Goal: Task Accomplishment & Management: Manage account settings

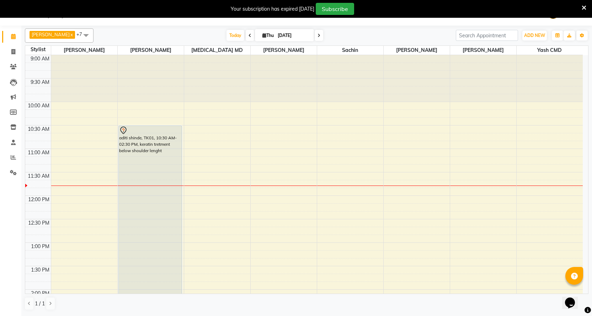
scroll to position [36, 0]
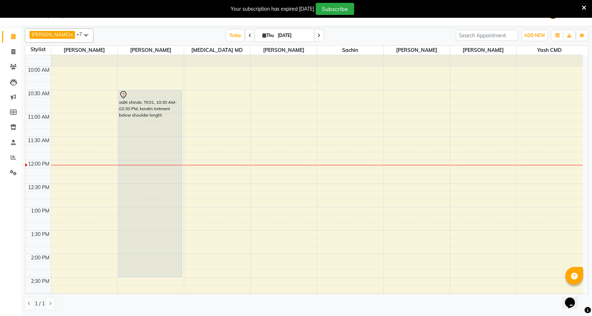
click at [317, 34] on icon at bounding box center [318, 35] width 3 height 4
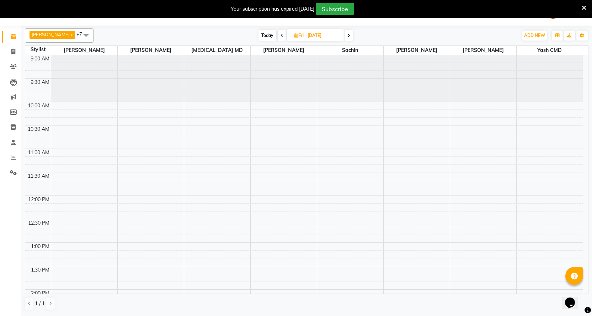
scroll to position [0, 0]
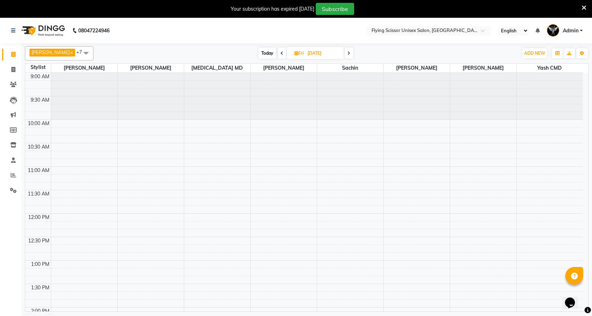
click at [263, 52] on span "Today" at bounding box center [267, 53] width 18 height 11
type input "[DATE]"
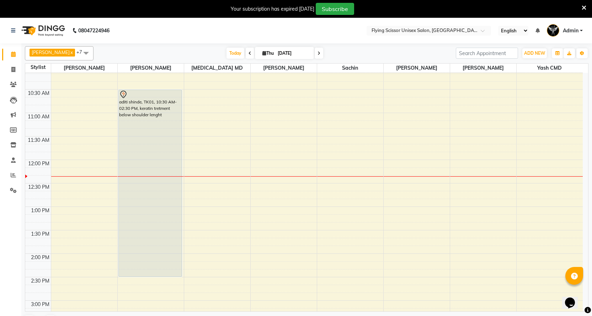
scroll to position [34, 0]
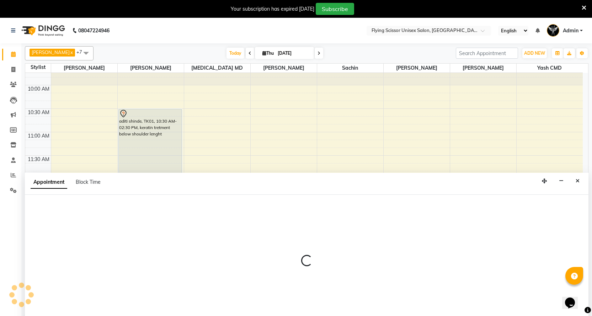
scroll to position [9, 0]
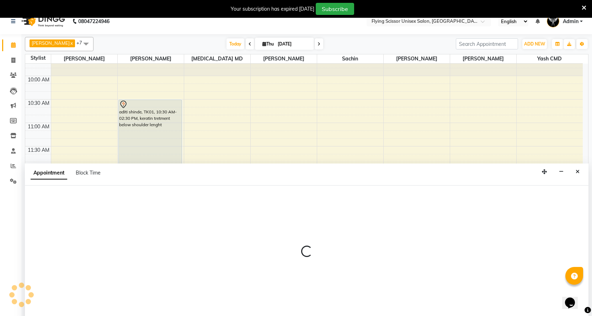
select select "67686"
select select "840"
select select "tentative"
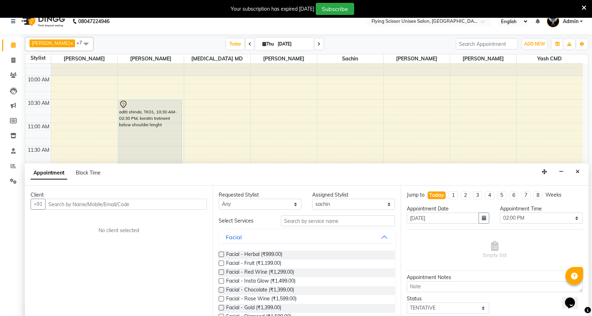
click at [196, 207] on input "text" at bounding box center [126, 204] width 162 height 11
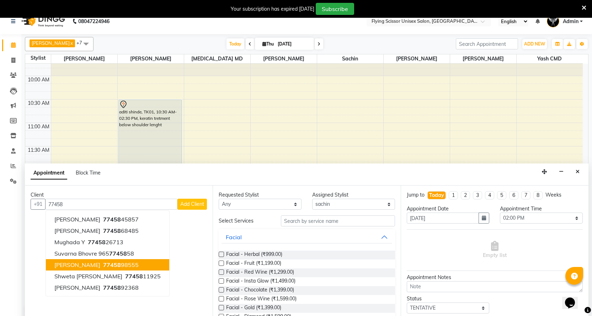
click at [132, 264] on button "[PERSON_NAME] 77458 98555" at bounding box center [107, 264] width 123 height 11
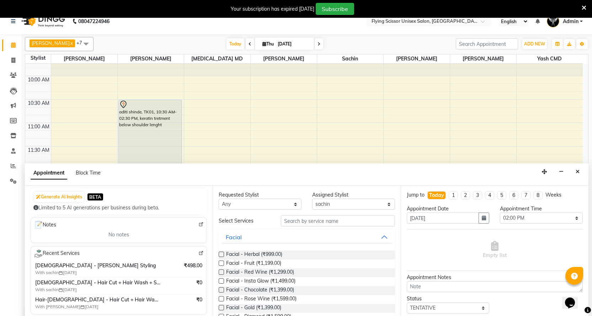
scroll to position [71, 0]
type input "7745898555"
click at [283, 223] on input "text" at bounding box center [338, 220] width 114 height 11
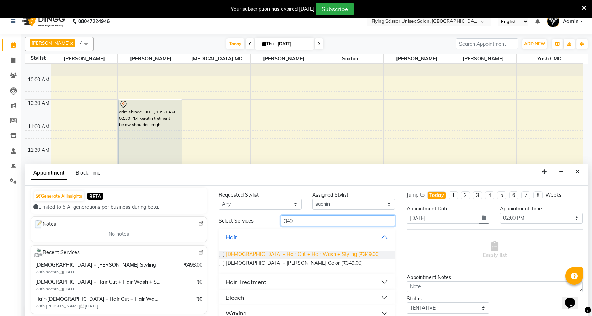
type input "349"
click at [277, 252] on span "[DEMOGRAPHIC_DATA] - Hair Cut + Hair Wash + Styling (₹349.00)" at bounding box center [303, 255] width 154 height 9
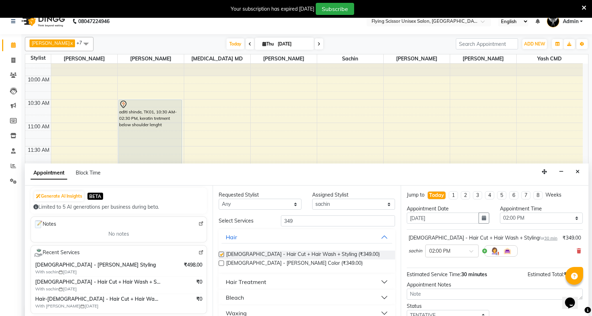
checkbox input "false"
click at [354, 220] on input "349" at bounding box center [338, 220] width 114 height 11
type input "3"
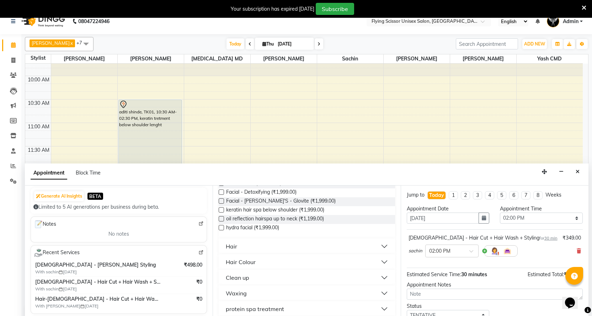
type input "199"
click at [237, 248] on button "Hair" at bounding box center [306, 246] width 170 height 13
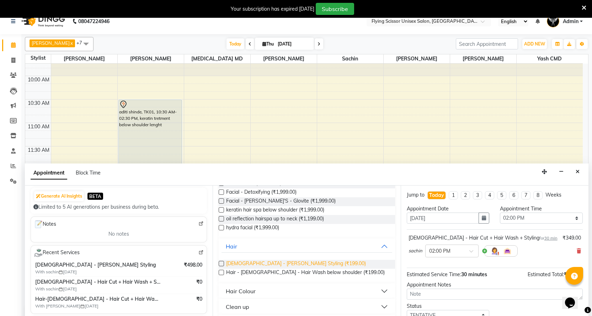
click at [239, 260] on span "[DEMOGRAPHIC_DATA] - [PERSON_NAME] Styling (₹199.00)" at bounding box center [296, 264] width 140 height 9
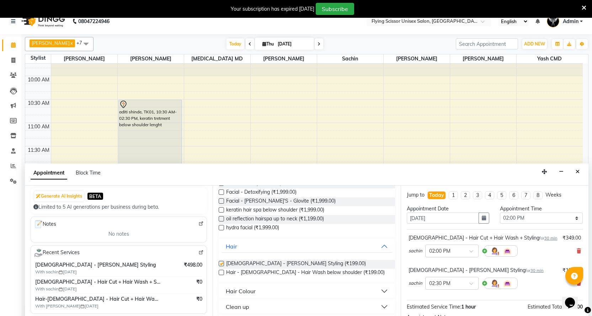
checkbox input "false"
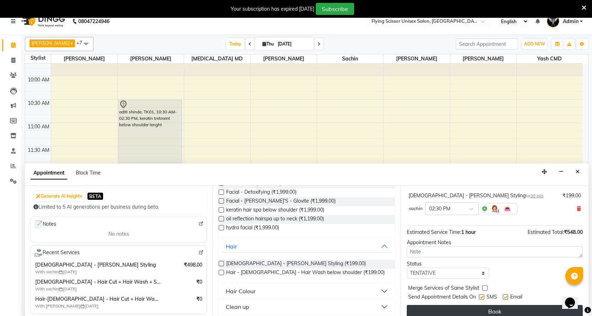
click at [456, 306] on button "Book" at bounding box center [495, 311] width 176 height 13
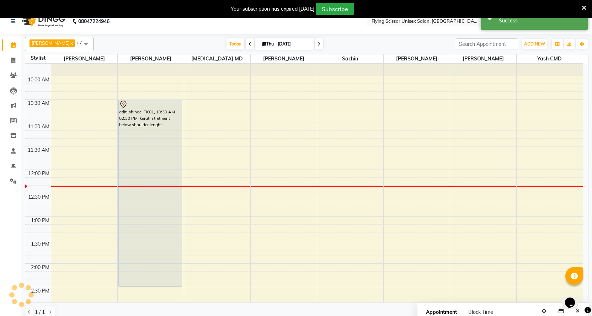
scroll to position [0, 0]
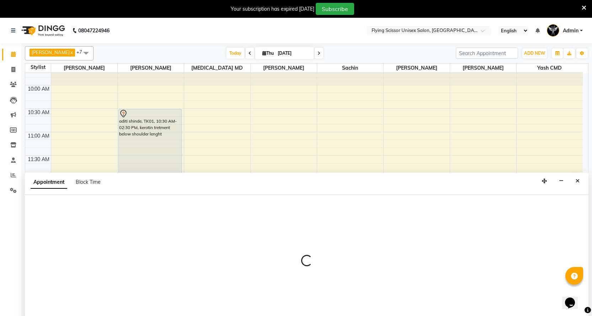
scroll to position [18, 0]
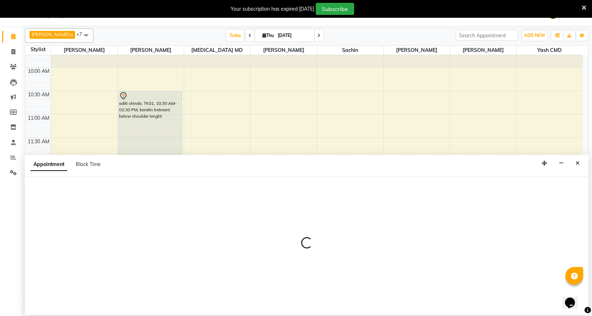
select select "67686"
select select "750"
select select "tentative"
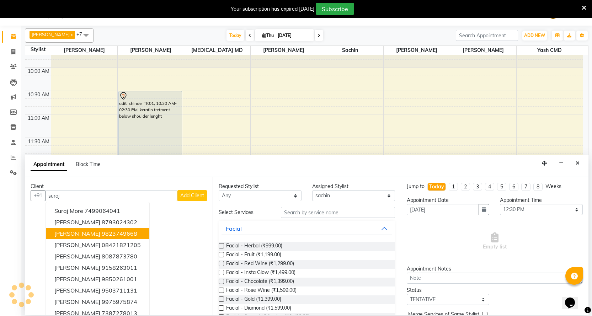
click at [115, 234] on ngb-highlight "9823749668" at bounding box center [120, 233] width 36 height 7
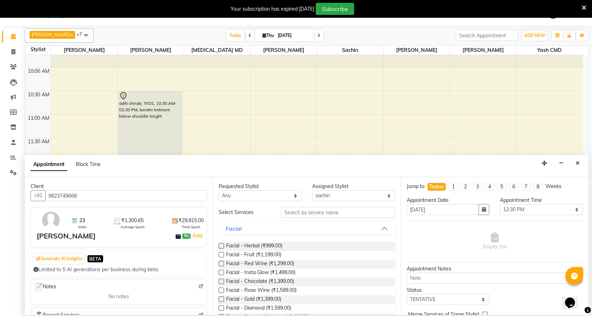
type input "9823749668"
click at [316, 209] on input "text" at bounding box center [338, 212] width 114 height 11
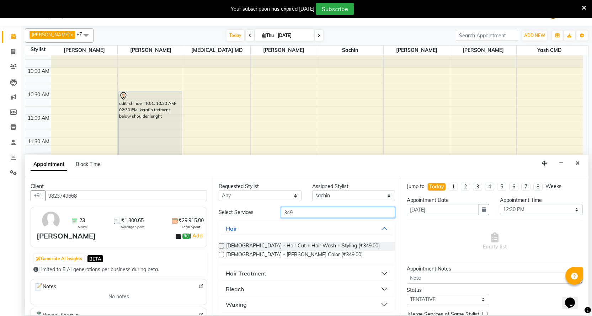
type input "349"
click at [303, 242] on div "[DEMOGRAPHIC_DATA] - Hair Cut + Hair Wash + Styling (₹349.00) [DEMOGRAPHIC_DATA…" at bounding box center [307, 250] width 176 height 29
click at [303, 242] on span "[DEMOGRAPHIC_DATA] - Hair Cut + Hair Wash + Styling (₹349.00)" at bounding box center [303, 246] width 154 height 9
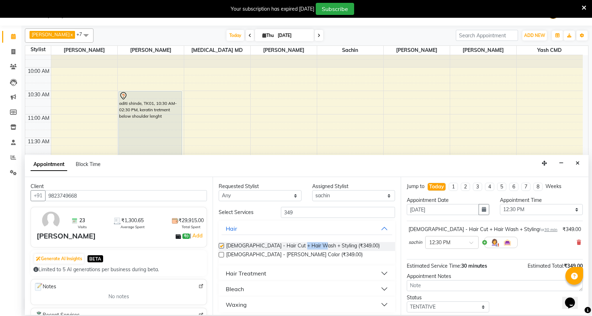
checkbox input "false"
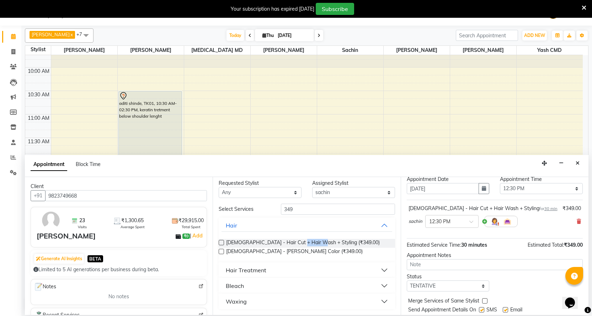
scroll to position [42, 0]
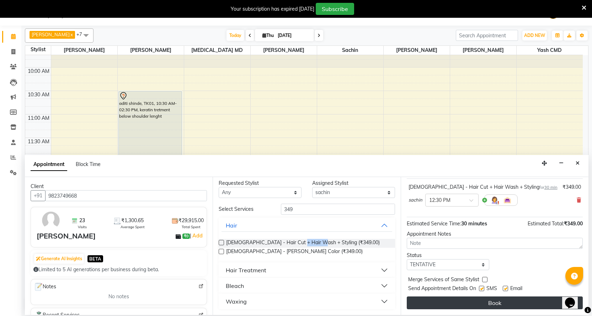
click at [436, 299] on button "Book" at bounding box center [495, 302] width 176 height 13
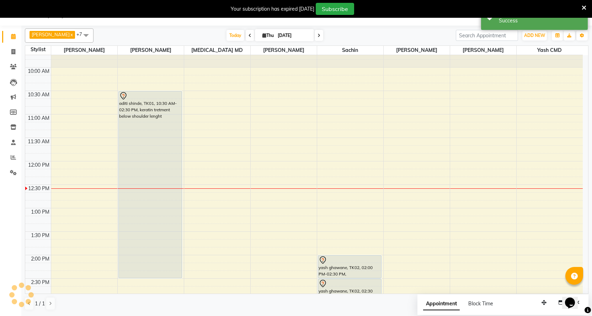
scroll to position [0, 0]
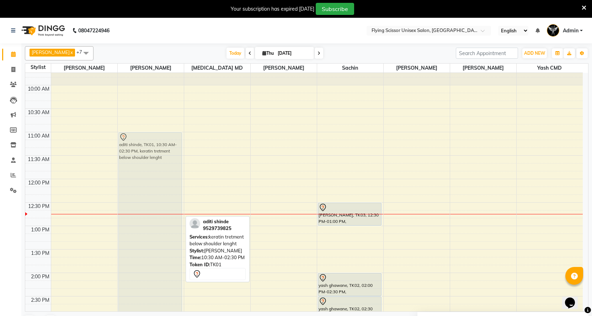
drag, startPoint x: 156, startPoint y: 177, endPoint x: 150, endPoint y: 199, distance: 22.9
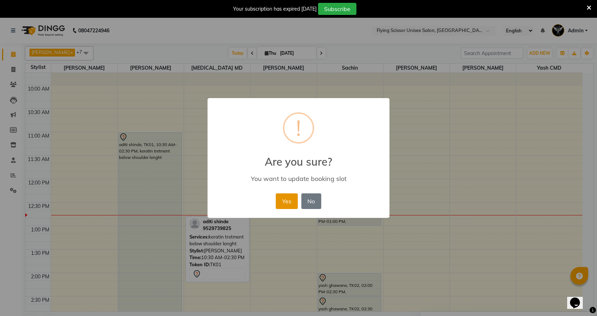
click at [288, 204] on button "Yes" at bounding box center [287, 201] width 22 height 16
